Goal: Find specific page/section: Find specific page/section

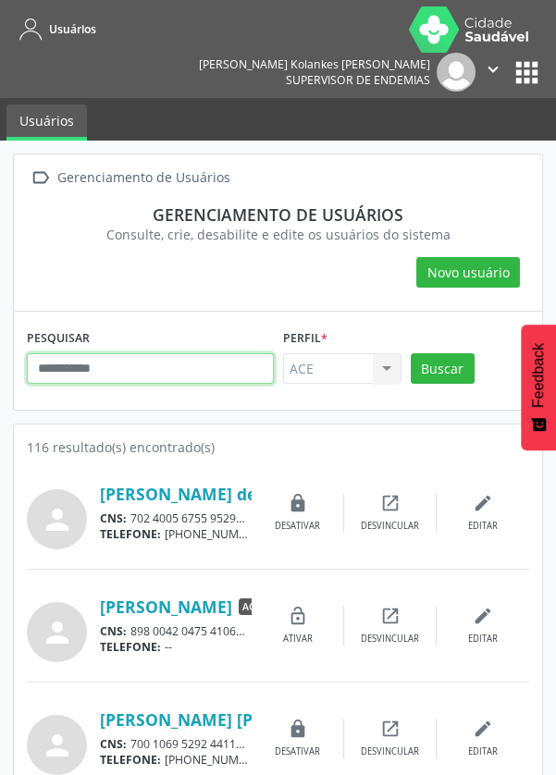
click at [143, 354] on input "text" at bounding box center [150, 369] width 247 height 31
type input "******"
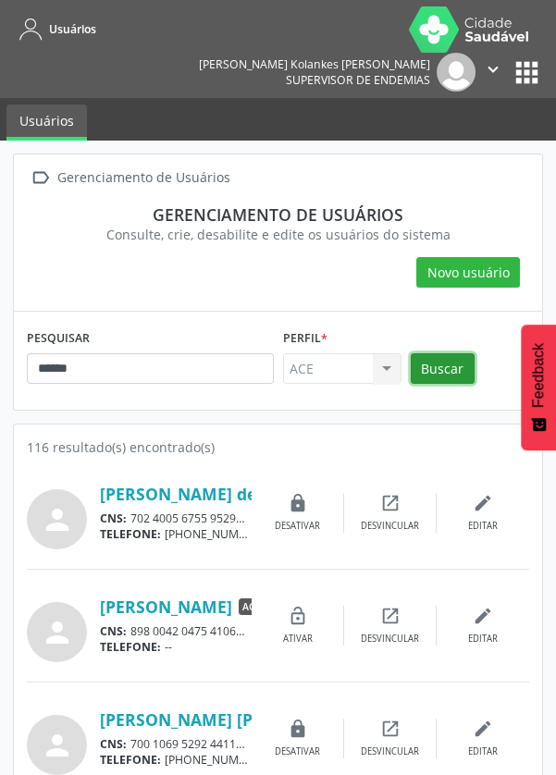
click at [450, 354] on button "Buscar" at bounding box center [443, 369] width 64 height 31
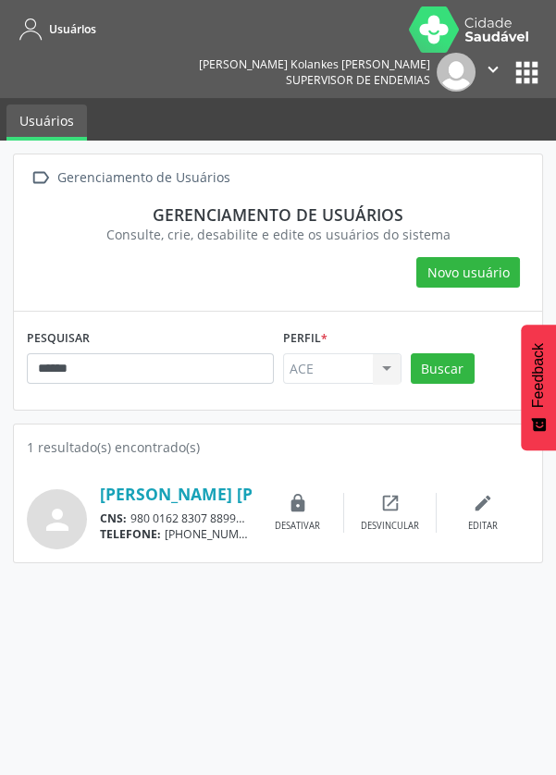
click at [182, 484] on link "[PERSON_NAME] [PERSON_NAME]" at bounding box center [234, 494] width 269 height 20
click at [184, 484] on link "[PERSON_NAME] [PERSON_NAME]" at bounding box center [234, 494] width 269 height 20
click at [163, 484] on link "[PERSON_NAME] [PERSON_NAME]" at bounding box center [234, 494] width 269 height 20
click at [440, 354] on button "Buscar" at bounding box center [443, 369] width 64 height 31
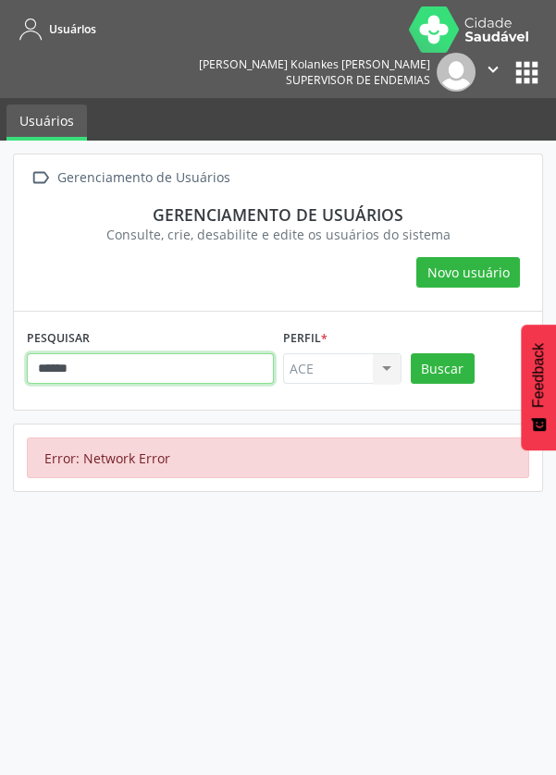
click at [72, 354] on input "******" at bounding box center [150, 369] width 247 height 31
click at [189, 438] on div "Error: Network Error" at bounding box center [278, 458] width 502 height 41
click at [198, 438] on div "Error: Network Error" at bounding box center [278, 458] width 502 height 41
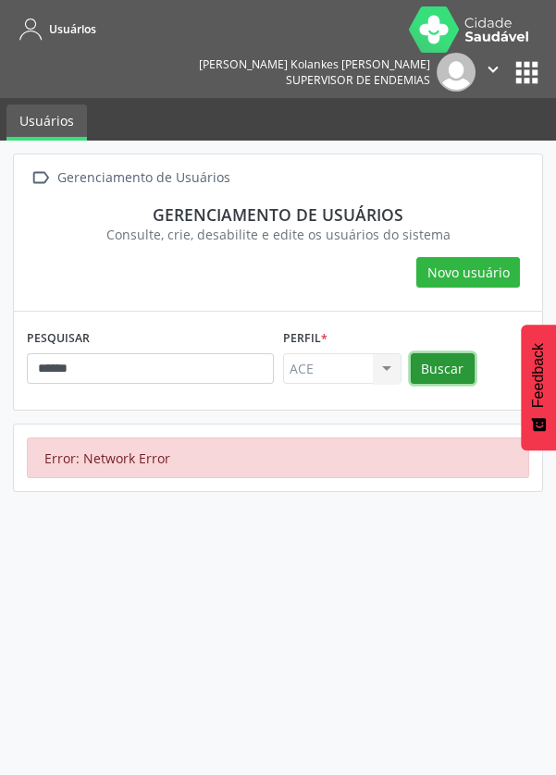
click at [450, 354] on button "Buscar" at bounding box center [443, 369] width 64 height 31
